Goal: Task Accomplishment & Management: Use online tool/utility

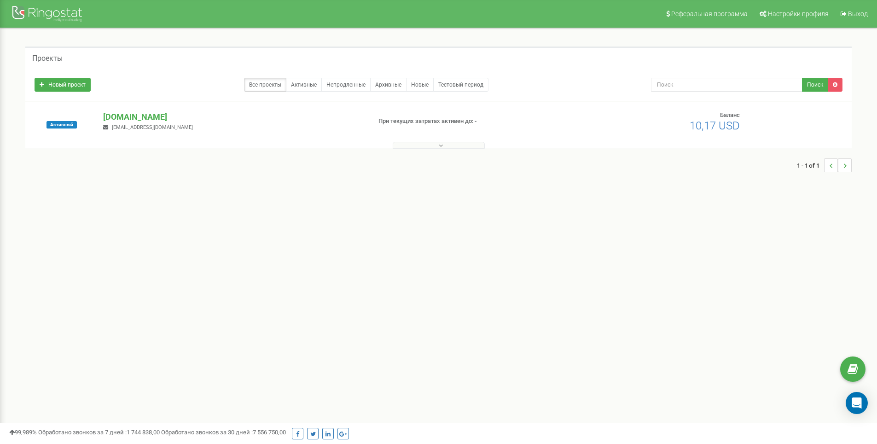
click at [421, 145] on button at bounding box center [439, 145] width 92 height 7
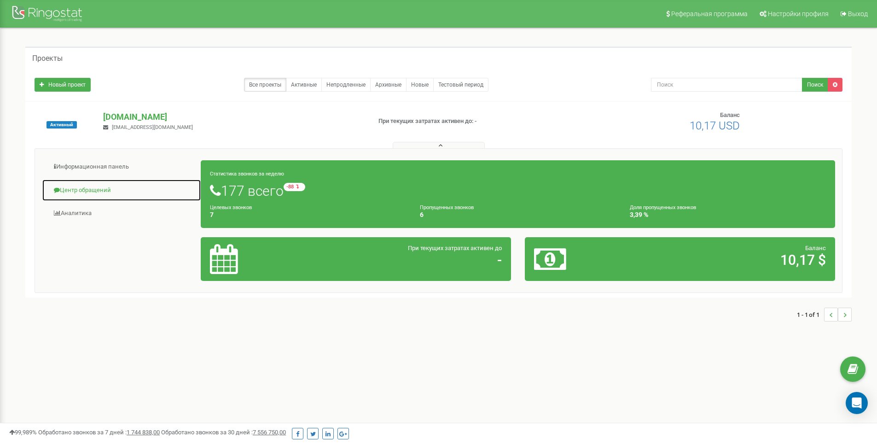
click at [95, 193] on link "Центр обращений" at bounding box center [121, 190] width 159 height 23
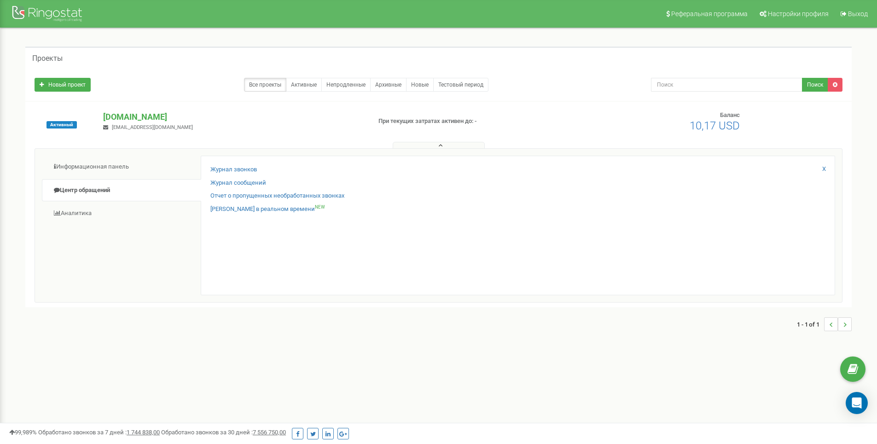
click at [241, 164] on div "Журнал звонков Журнал сообщений Отчет о пропущенных необработанных звонках Звон…" at bounding box center [518, 225] width 634 height 139
click at [242, 171] on link "Журнал звонков" at bounding box center [233, 169] width 46 height 9
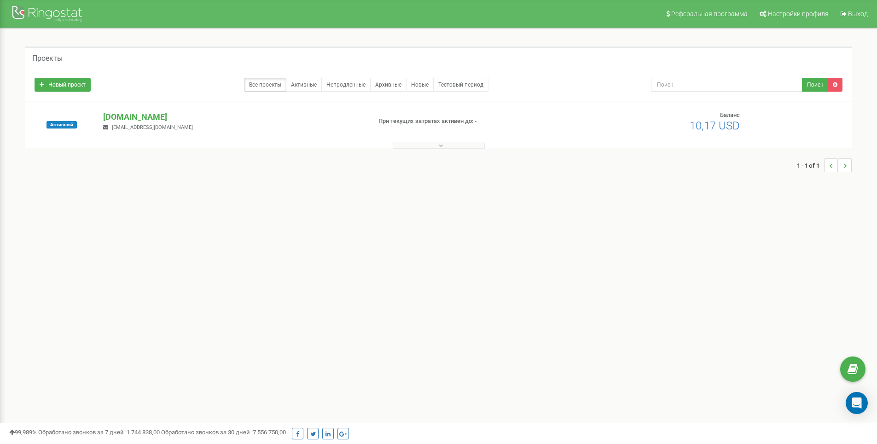
click at [448, 140] on div at bounding box center [439, 143] width 822 height 9
click at [445, 144] on button at bounding box center [439, 145] width 92 height 7
click at [426, 144] on button at bounding box center [439, 145] width 92 height 7
click at [426, 145] on button at bounding box center [439, 145] width 92 height 7
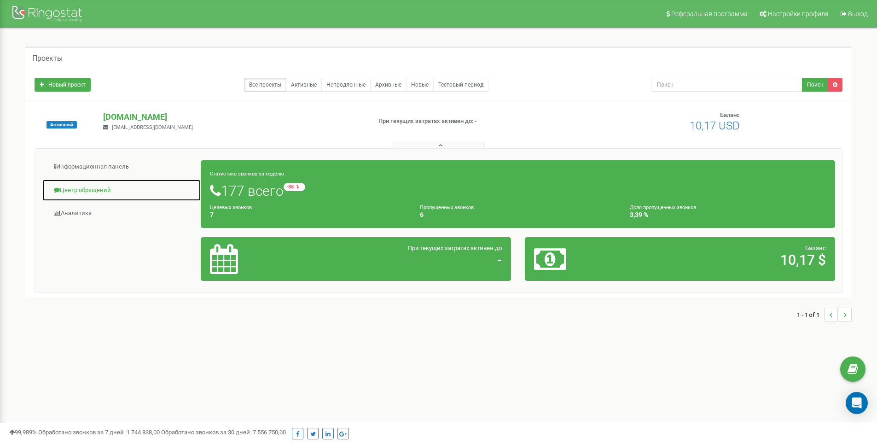
click at [83, 184] on link "Центр обращений" at bounding box center [121, 190] width 159 height 23
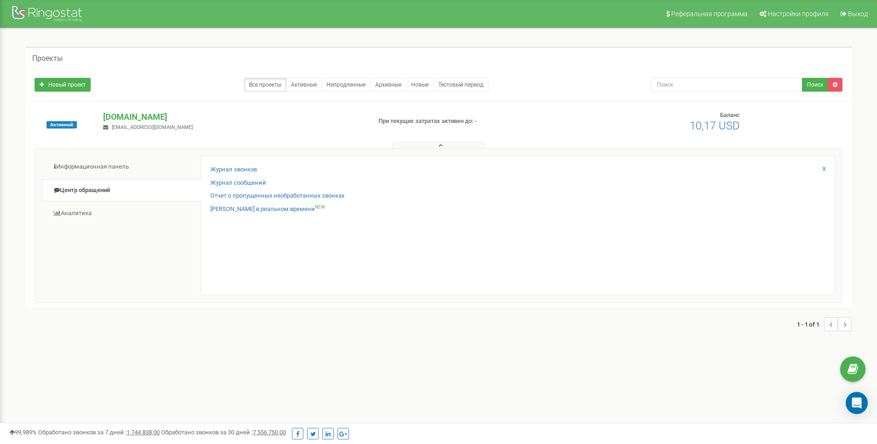
click at [434, 144] on button at bounding box center [439, 145] width 92 height 7
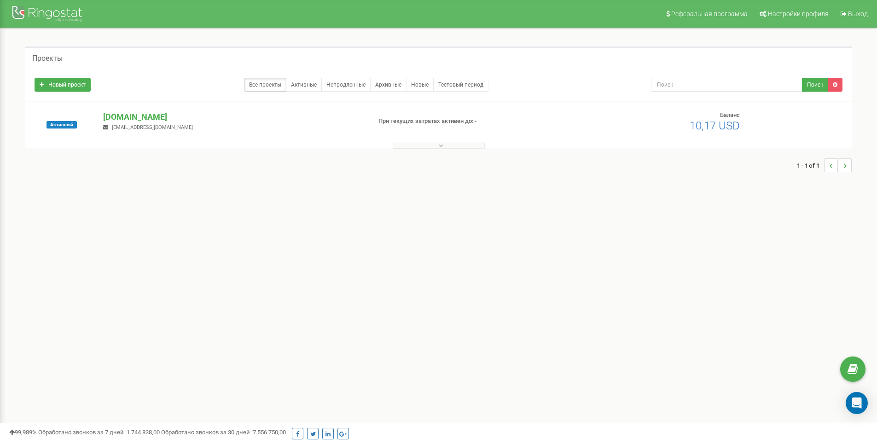
click at [434, 144] on button at bounding box center [439, 145] width 92 height 7
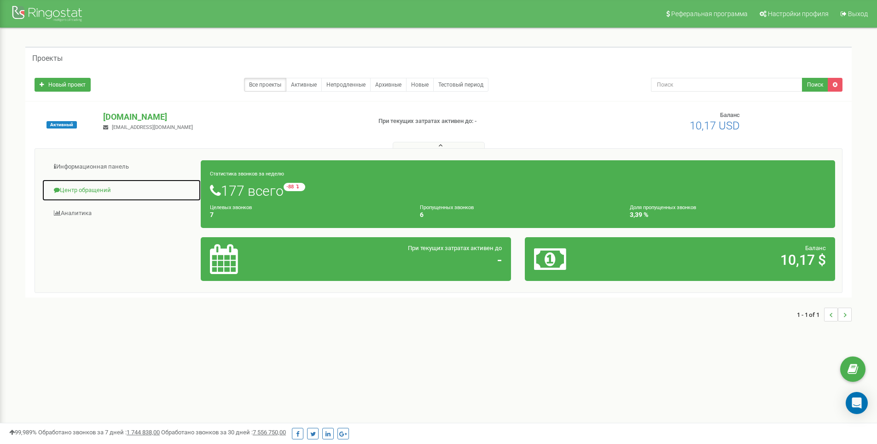
click at [84, 185] on link "Центр обращений" at bounding box center [121, 190] width 159 height 23
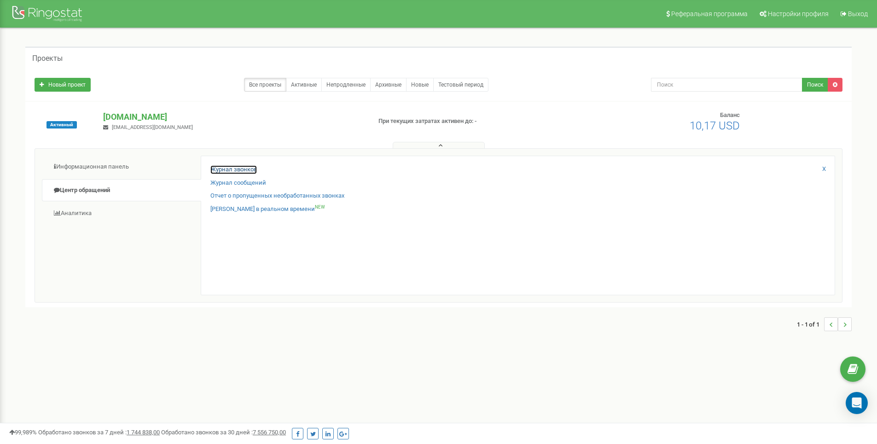
click at [236, 171] on link "Журнал звонков" at bounding box center [233, 169] width 46 height 9
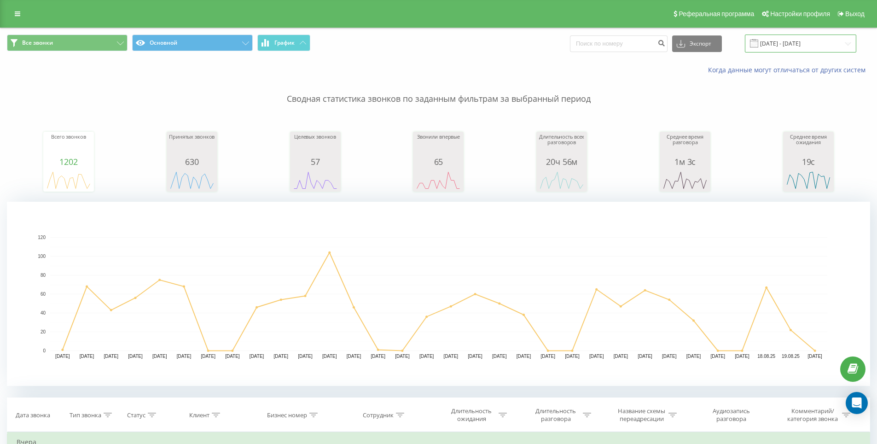
click at [777, 41] on input "20.07.2025 - 20.08.2025" at bounding box center [800, 44] width 111 height 18
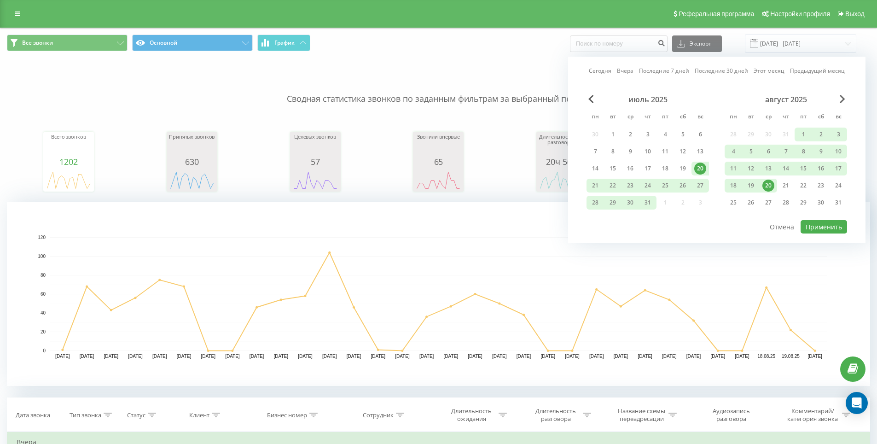
click at [771, 187] on div "20" at bounding box center [768, 186] width 12 height 12
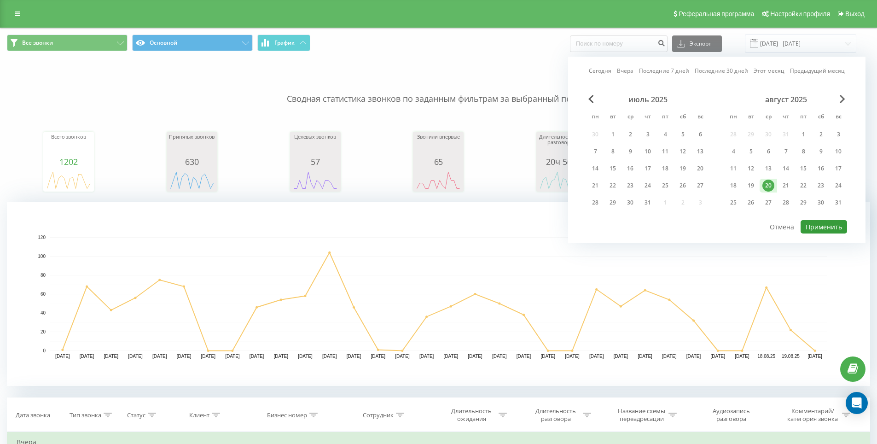
click at [833, 230] on button "Применить" at bounding box center [824, 226] width 46 height 13
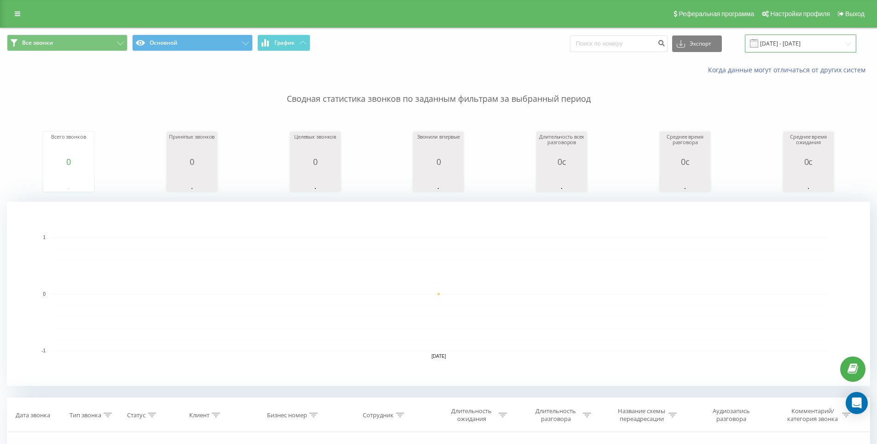
click at [789, 45] on input "20.08.2025 - 20.08.2025" at bounding box center [800, 44] width 111 height 18
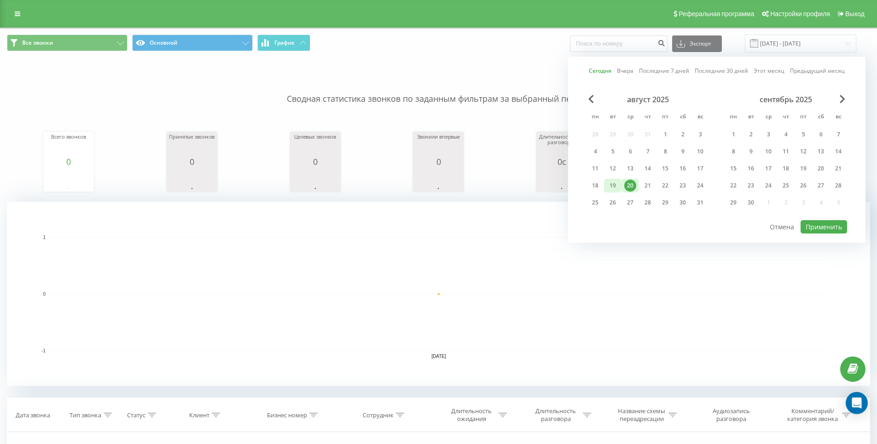
click at [609, 184] on div "19" at bounding box center [613, 186] width 12 height 12
click at [831, 221] on button "Применить" at bounding box center [824, 226] width 46 height 13
type input "19.08.2025 - 19.08.2025"
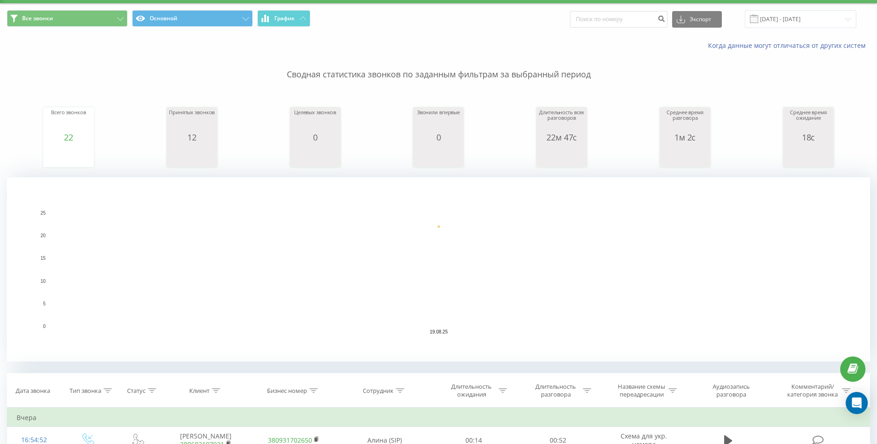
scroll to position [184, 0]
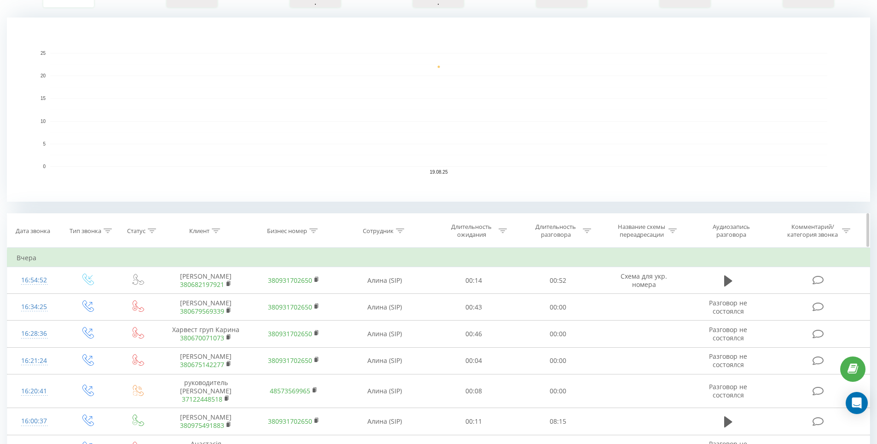
click at [400, 225] on th "Сотрудник" at bounding box center [384, 231] width 94 height 34
click at [400, 231] on icon at bounding box center [400, 230] width 8 height 5
click at [386, 296] on input "text" at bounding box center [384, 297] width 81 height 16
type input "David"
click at [395, 312] on span "OK" at bounding box center [404, 315] width 26 height 14
